Goal: Information Seeking & Learning: Compare options

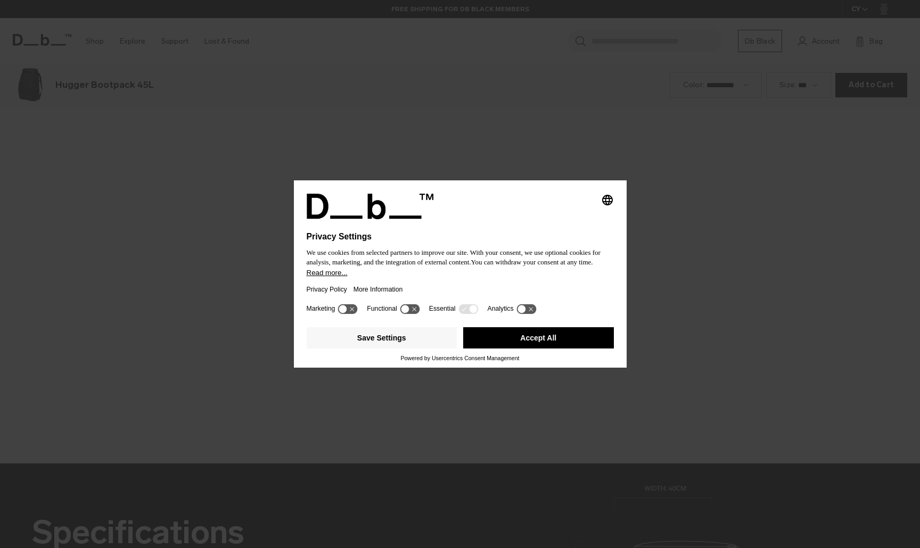
scroll to position [1644, 0]
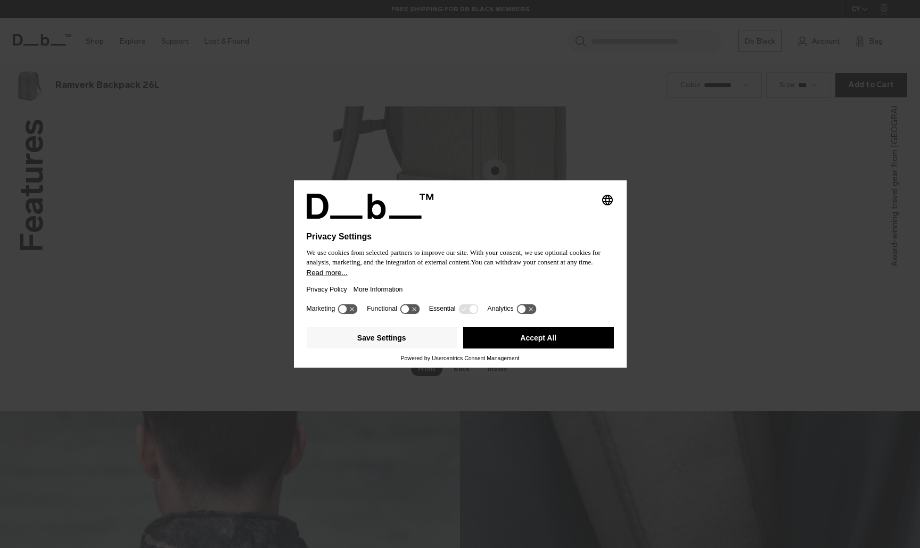
scroll to position [1644, 0]
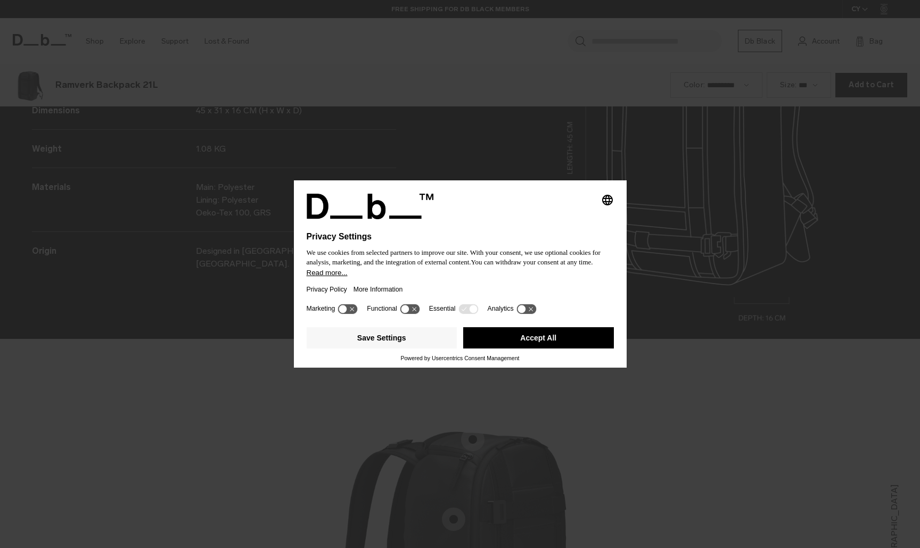
scroll to position [1644, 0]
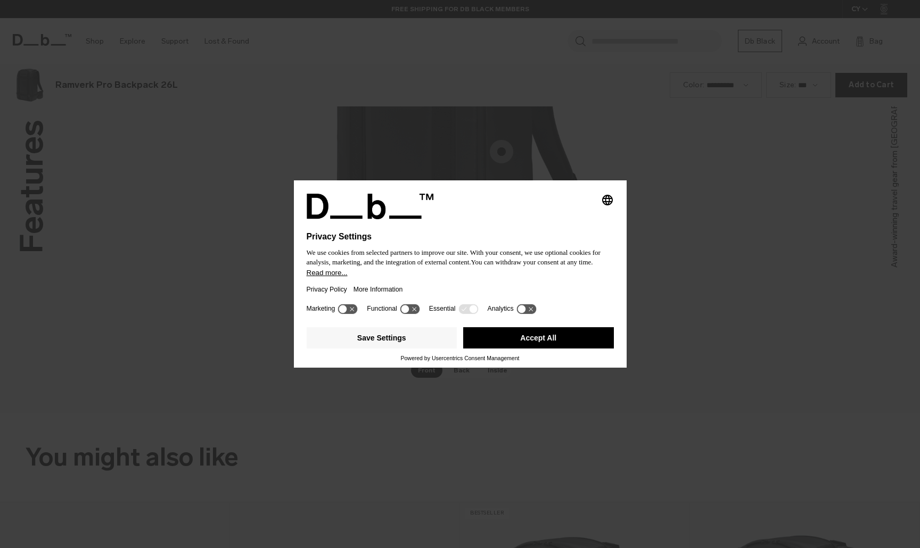
scroll to position [1644, 0]
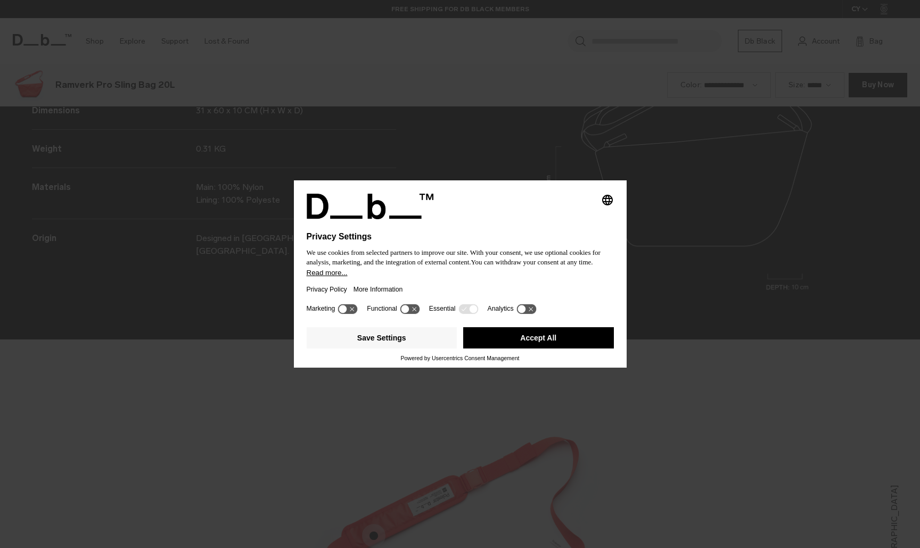
scroll to position [1644, 0]
